Goal: Task Accomplishment & Management: Manage account settings

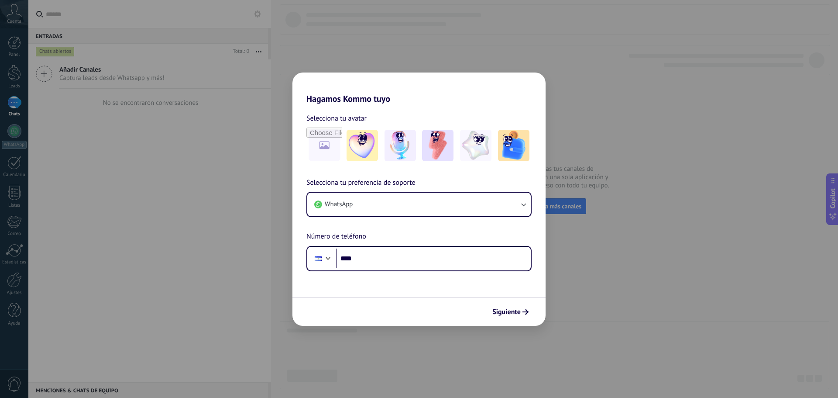
click at [614, 304] on div "Hagamos Kommo tuyo Selecciona tu avatar Selecciona tu preferencia de soporte Wh…" at bounding box center [419, 199] width 838 height 398
